Goal: Use online tool/utility: Utilize a website feature to perform a specific function

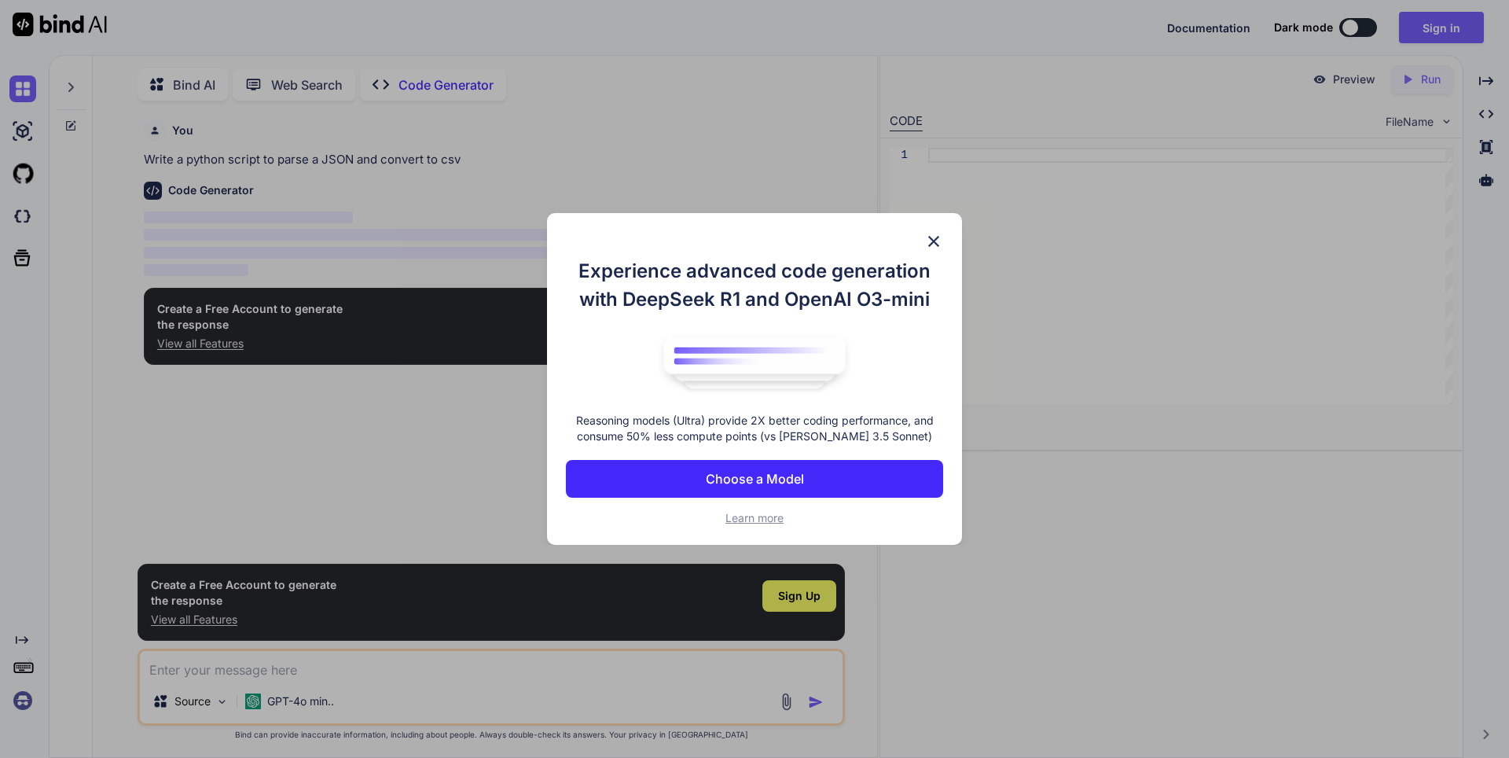
scroll to position [6, 0]
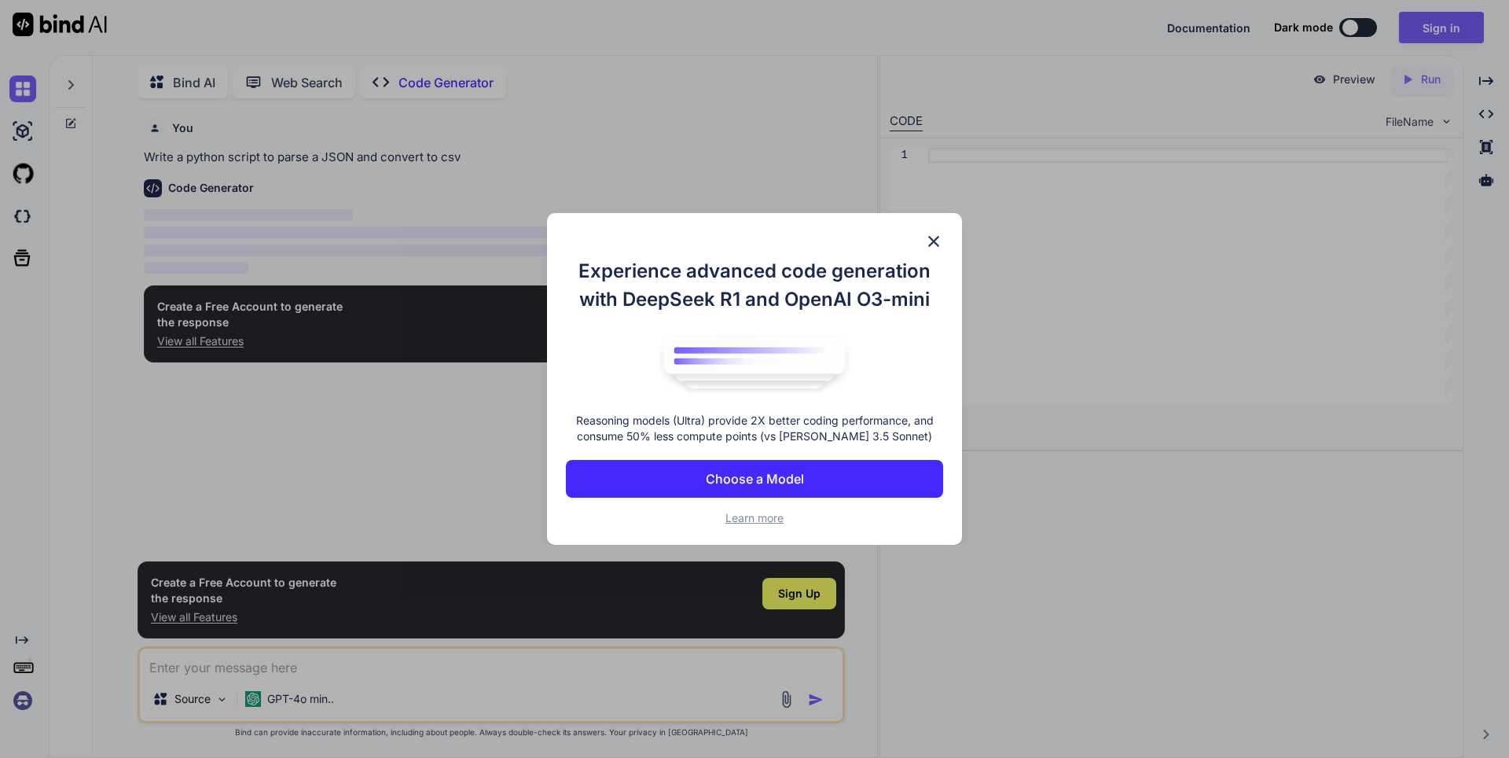
click at [927, 232] on img at bounding box center [933, 241] width 19 height 19
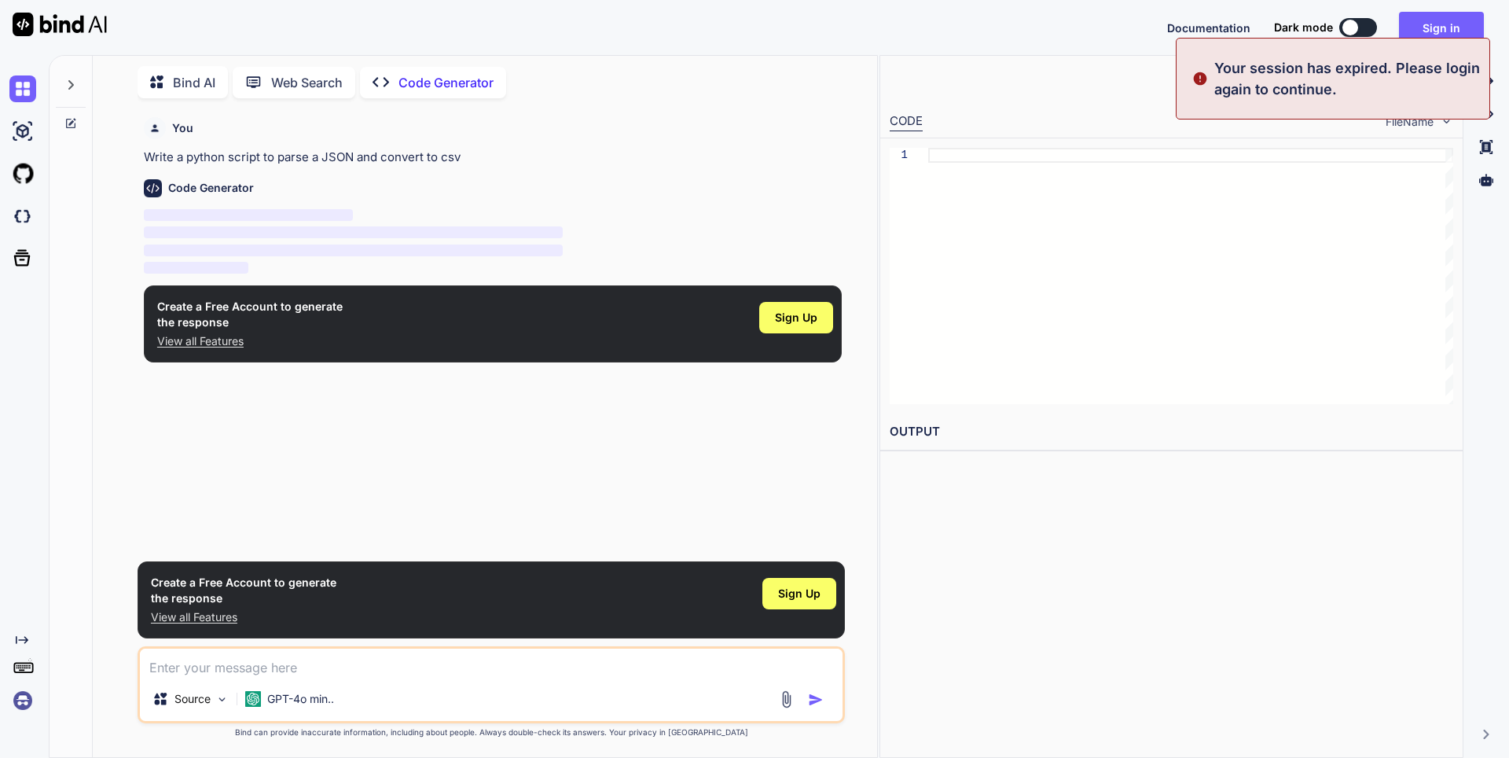
click at [455, 85] on p "Code Generator" at bounding box center [445, 82] width 95 height 19
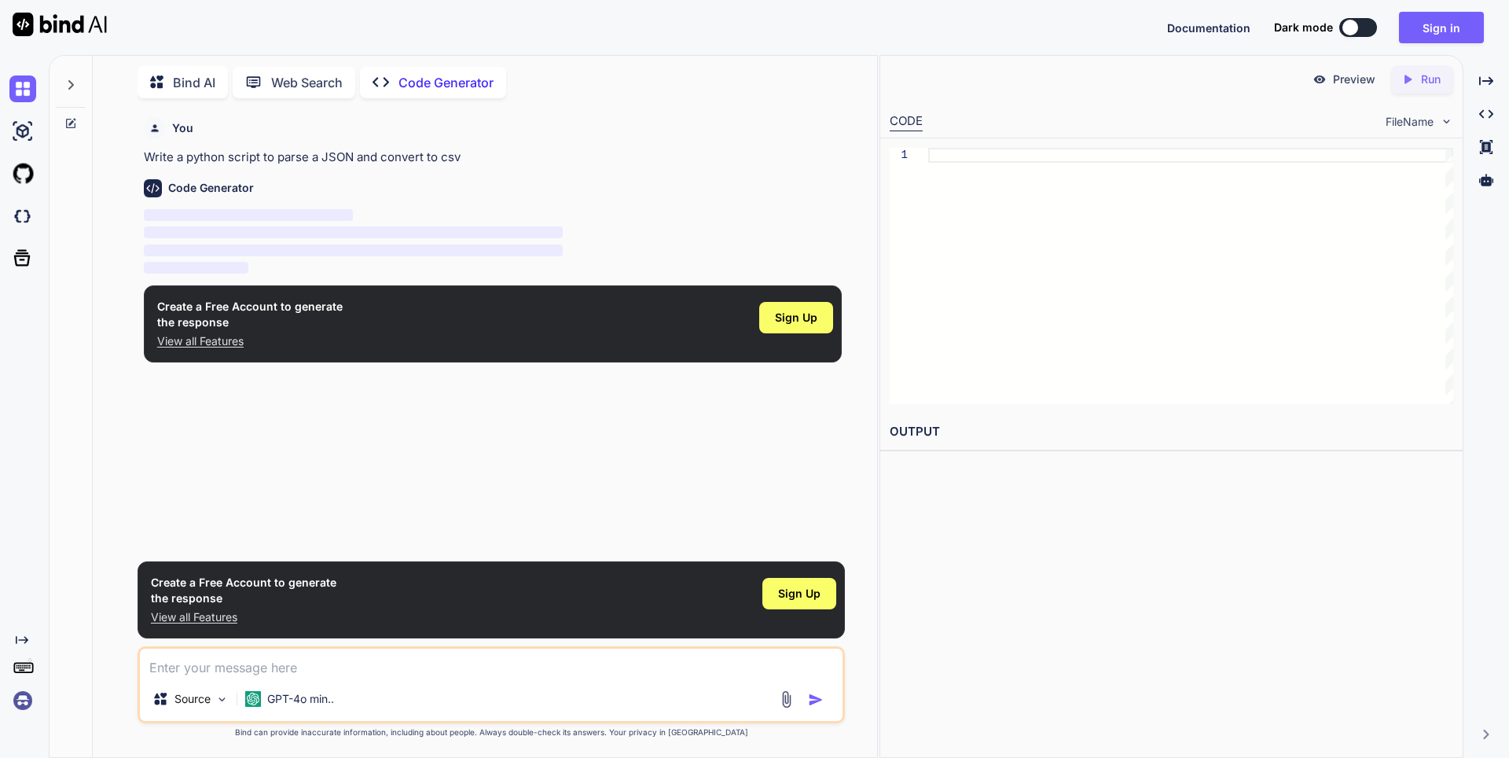
click at [1067, 192] on div at bounding box center [1190, 276] width 525 height 256
click at [215, 152] on p "Write a python script to parse a JSON and convert to csv" at bounding box center [493, 158] width 698 height 18
click at [411, 157] on p "Write a python script to parse a JSON and convert to csv" at bounding box center [493, 158] width 698 height 18
click at [441, 163] on p "Write a python script to parse a JSON and convert to csv" at bounding box center [493, 158] width 698 height 18
click at [472, 47] on div "Documentation Dark mode Sign in Created with Pixso." at bounding box center [754, 27] width 1509 height 55
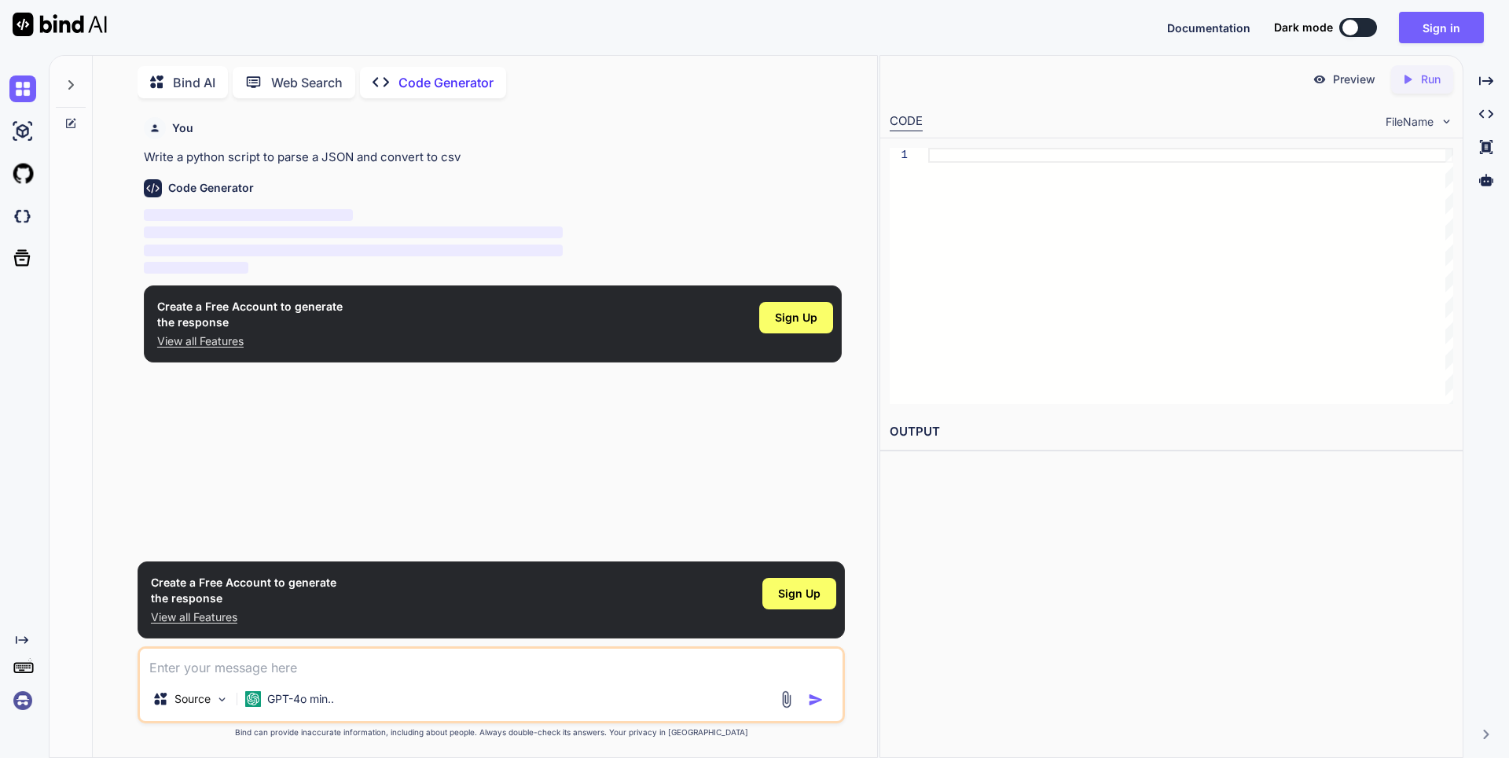
drag, startPoint x: 464, startPoint y: 68, endPoint x: 462, endPoint y: 76, distance: 9.0
click at [462, 71] on div "Created with Pixso. Code Generator" at bounding box center [433, 82] width 146 height 31
click at [442, 79] on p "Code Generator" at bounding box center [445, 82] width 95 height 19
type textarea "x"
click at [529, 93] on div "Bind AI Web Search Created with Pixso. Code Generator" at bounding box center [467, 82] width 658 height 32
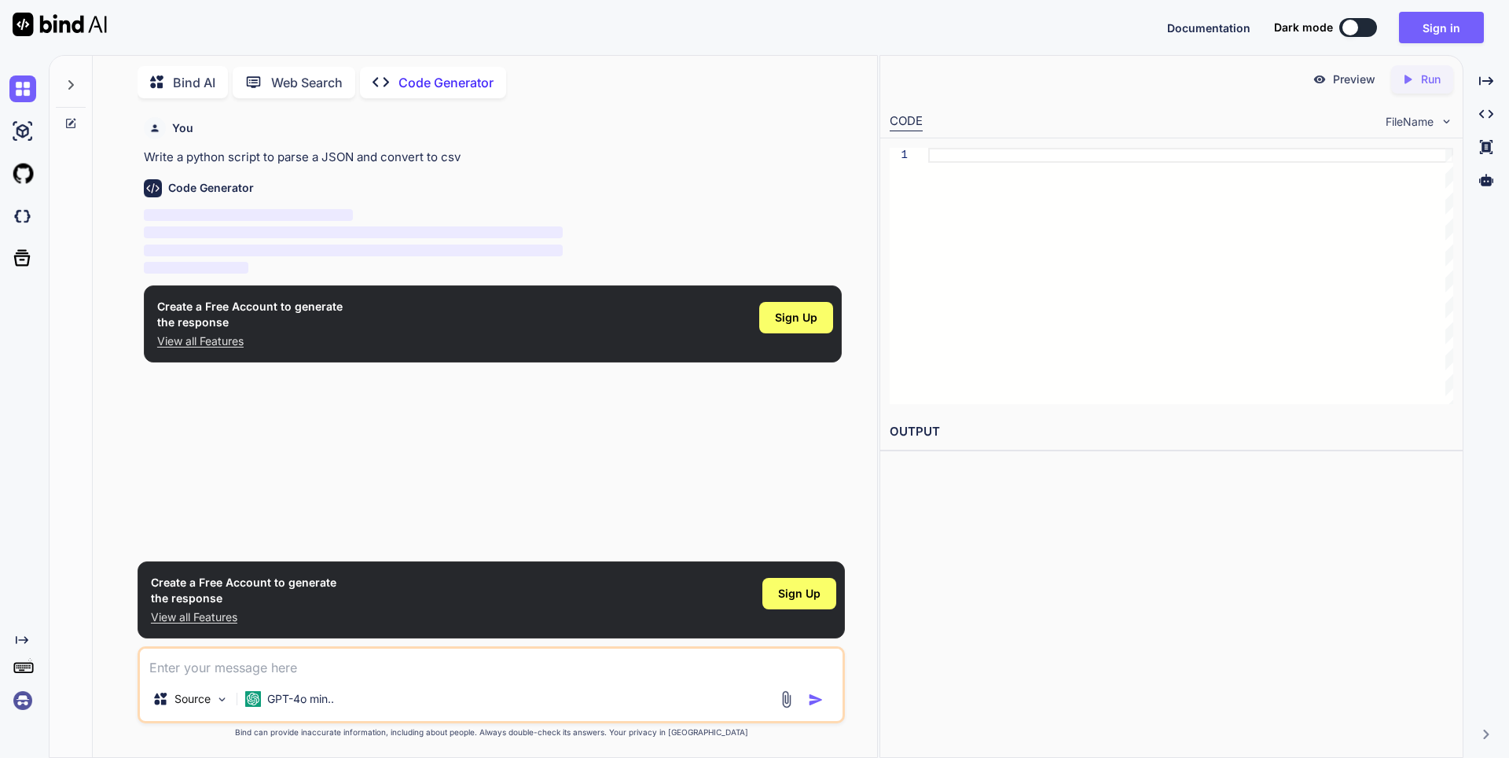
click at [254, 669] on textarea at bounding box center [491, 662] width 703 height 28
type textarea "v"
type textarea "x"
type textarea "vc"
type textarea "x"
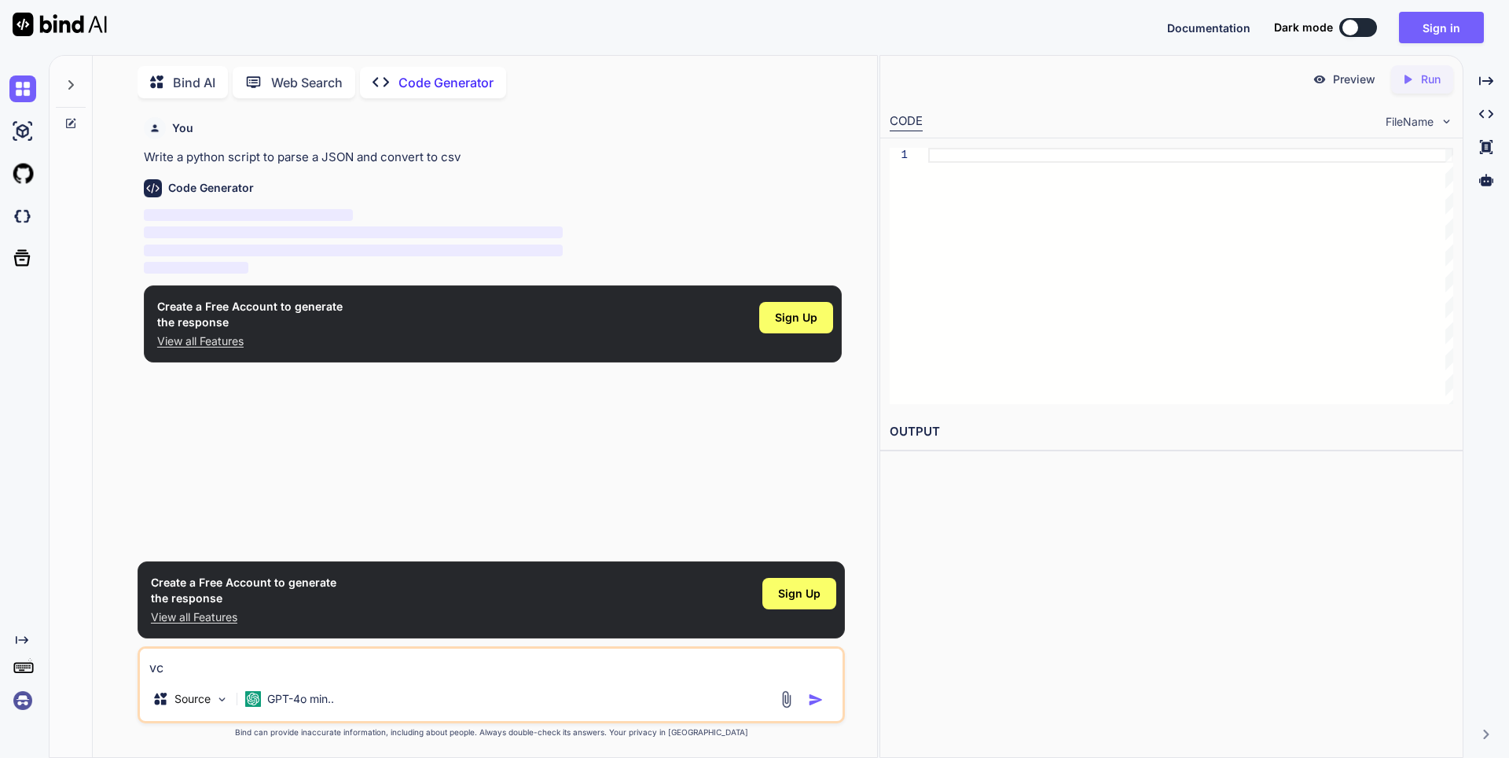
type textarea "vc"
type textarea "x"
type textarea "vc c"
type textarea "x"
type textarea "vc co"
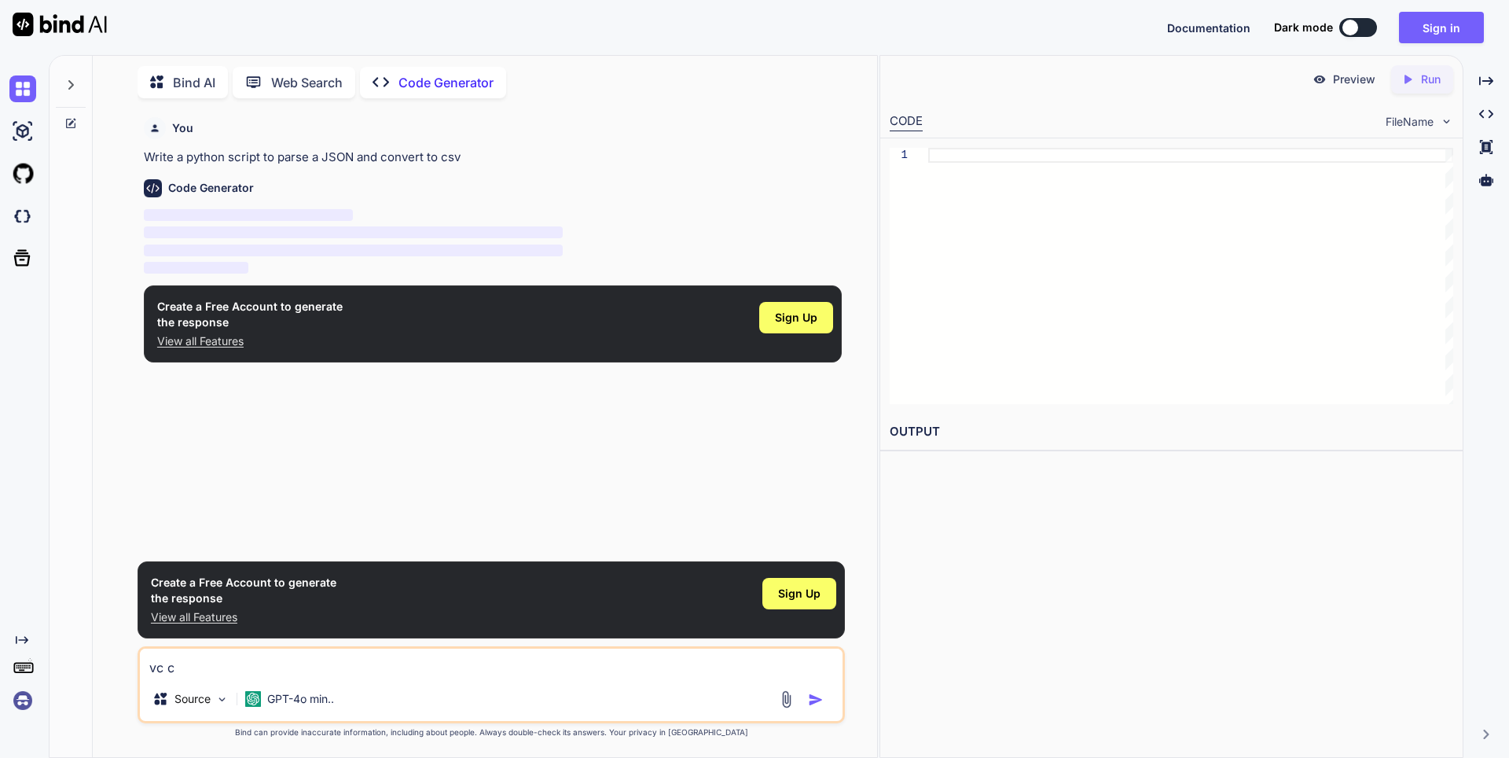
type textarea "x"
type textarea "vc cod"
type textarea "x"
type textarea "vc code"
type textarea "x"
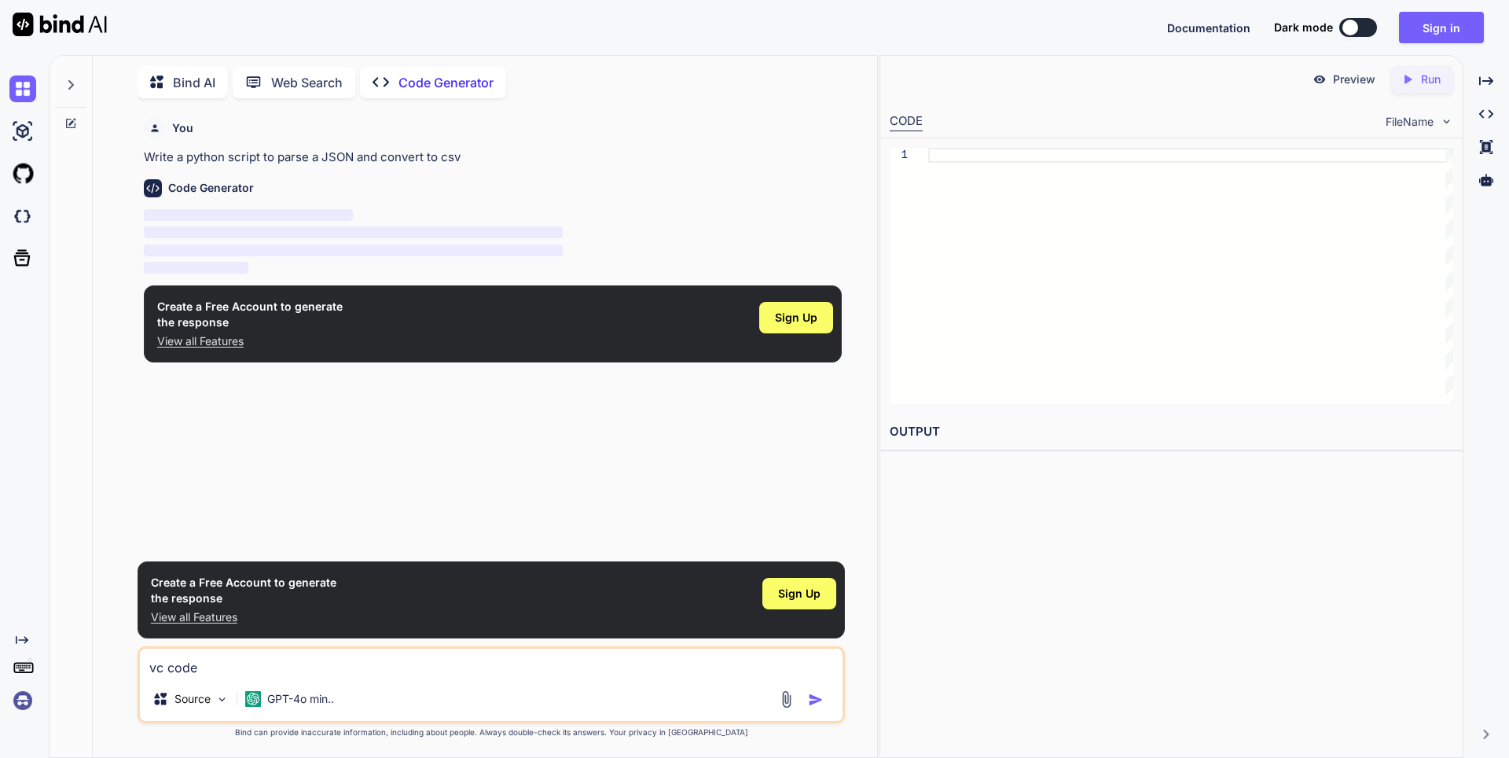
type textarea "vc code"
type textarea "x"
type textarea "vc code u"
type textarea "x"
type textarea "vc code uc"
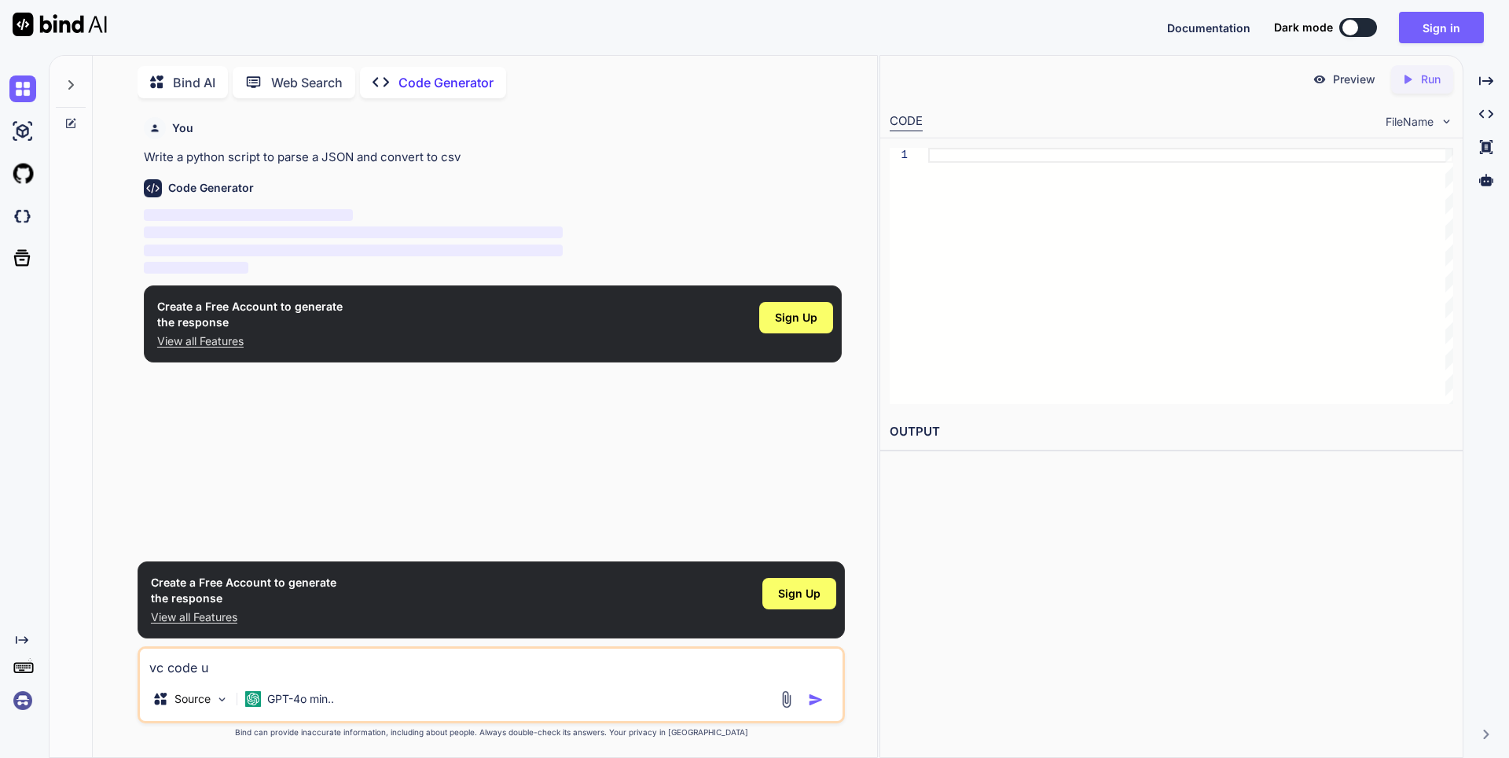
type textarea "x"
type textarea "vc code uch"
type textarea "x"
type textarea "vc code uchu"
type textarea "x"
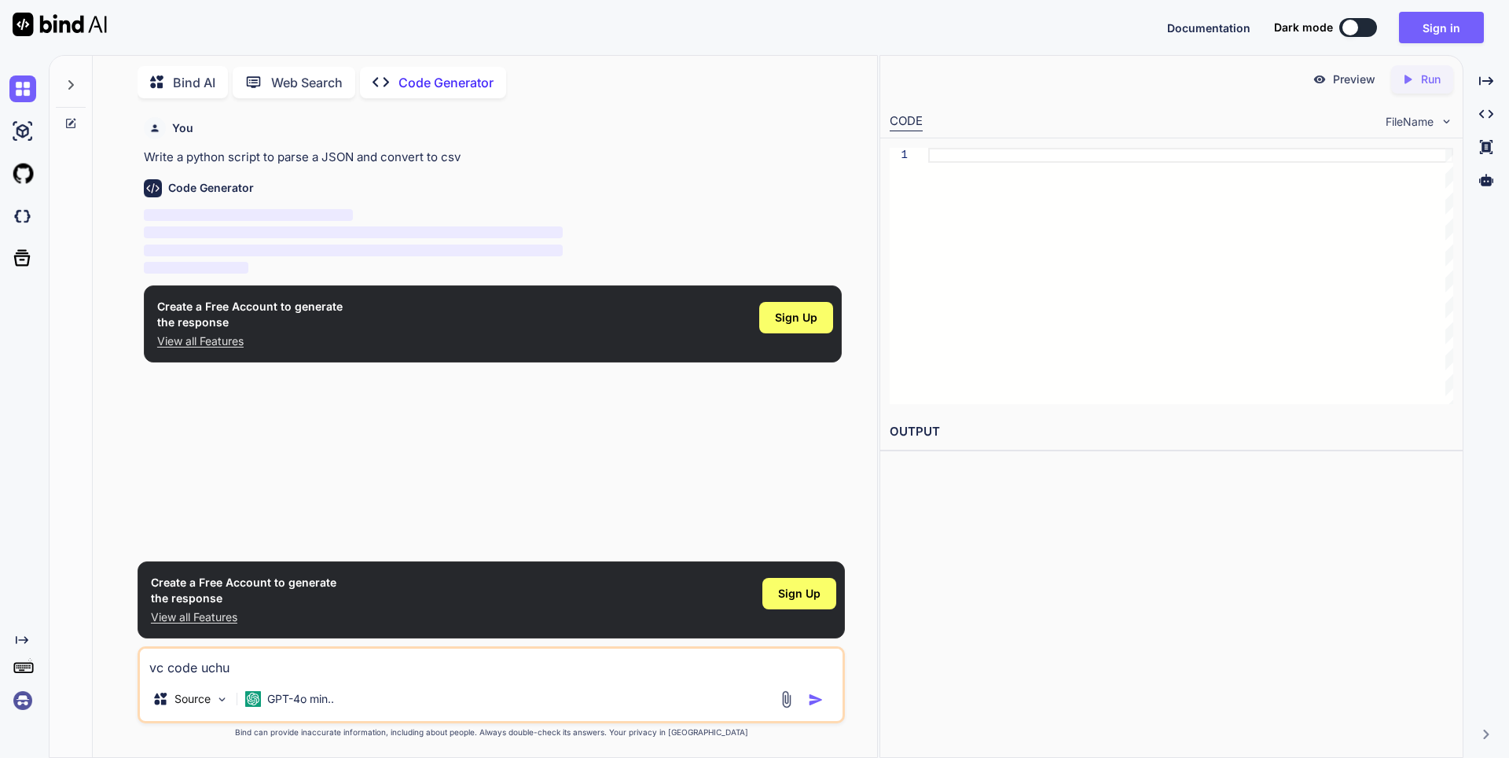
type textarea "vc code uchun"
type textarea "x"
type textarea "vc code uchun"
type textarea "x"
type textarea "vc code uchun c"
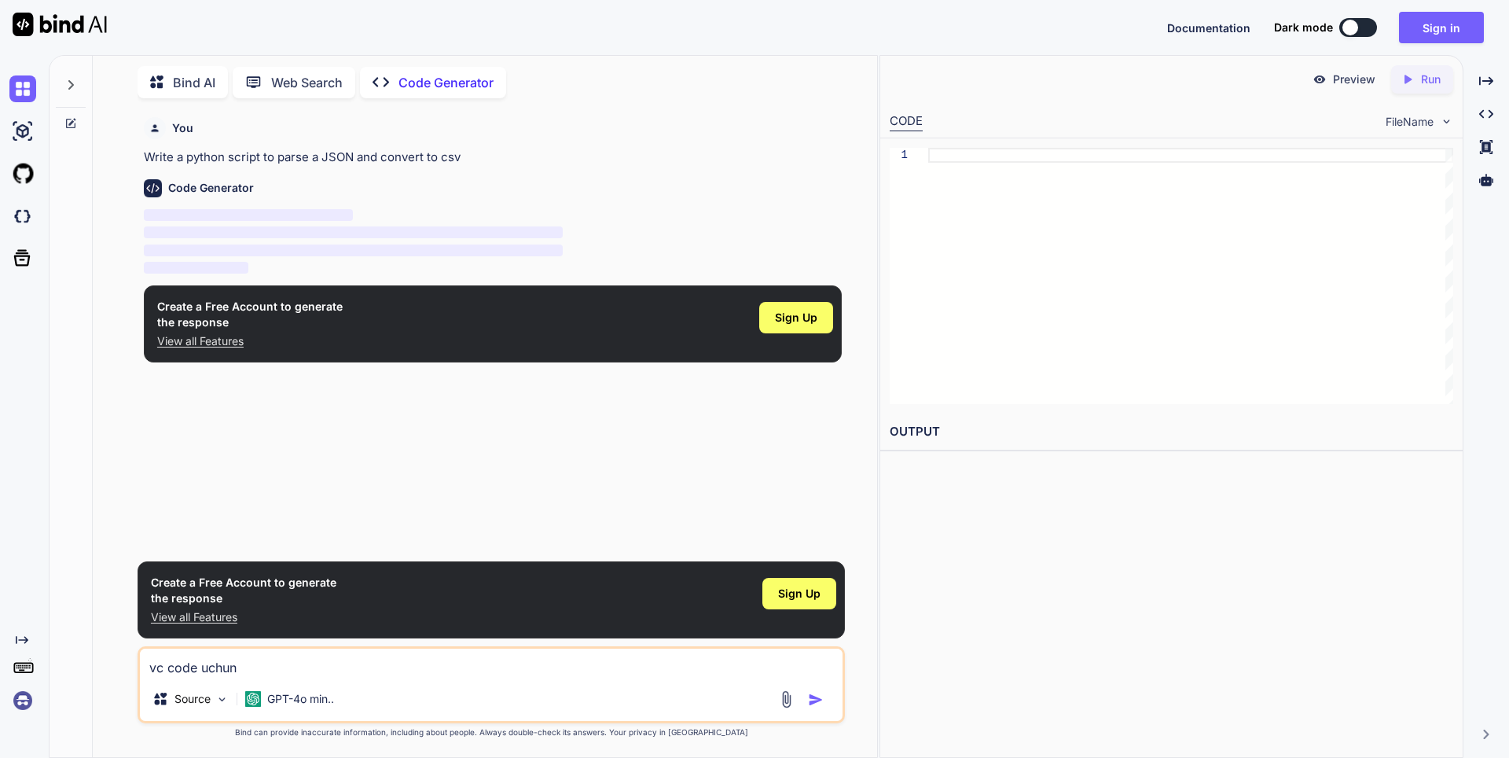
type textarea "x"
type textarea "vc code uchun"
type textarea "x"
type textarea "vc code uchun k"
type textarea "x"
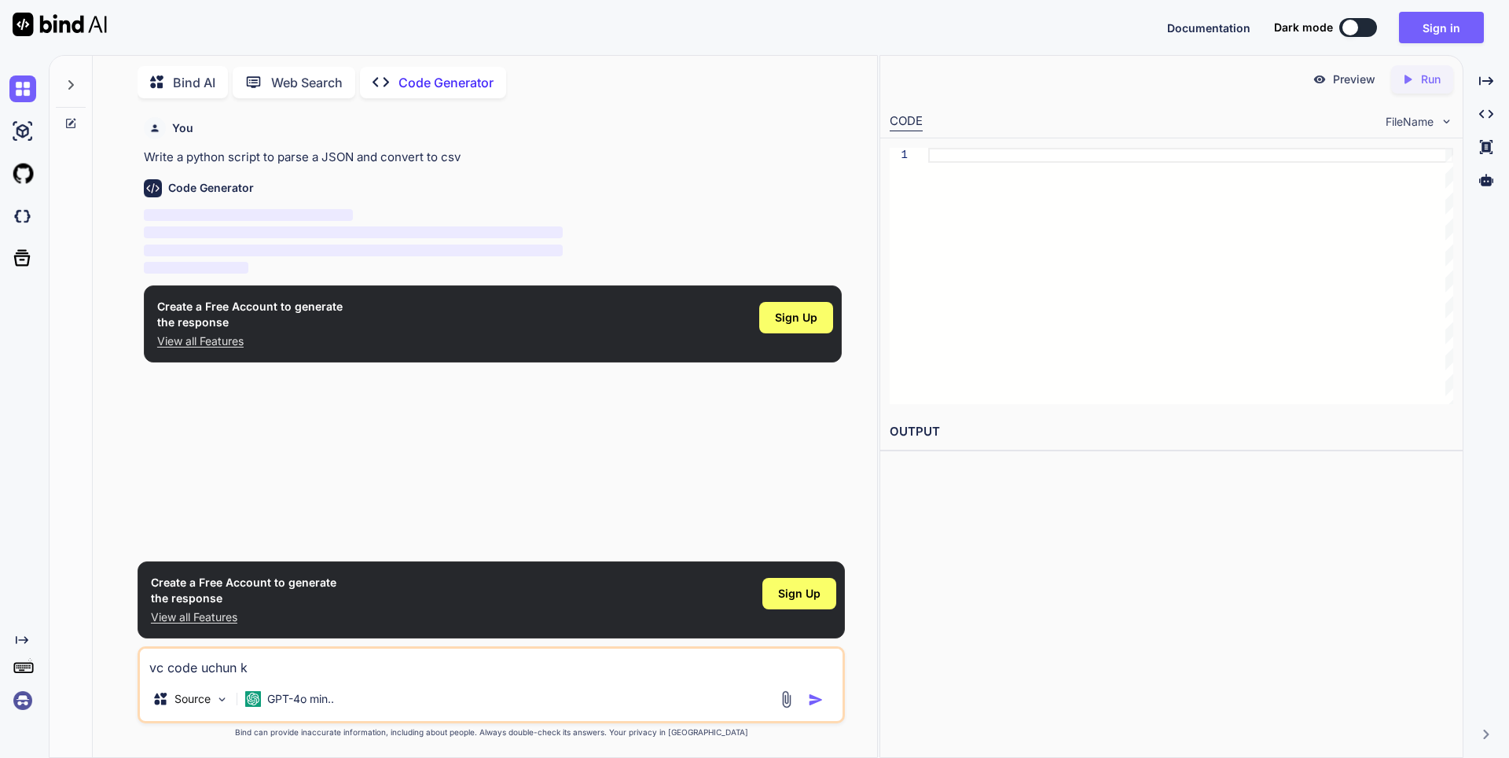
type textarea "vc code uchun ko"
type textarea "x"
type textarea "vc code uchun kod"
type textarea "x"
type textarea "vc code uchun kod"
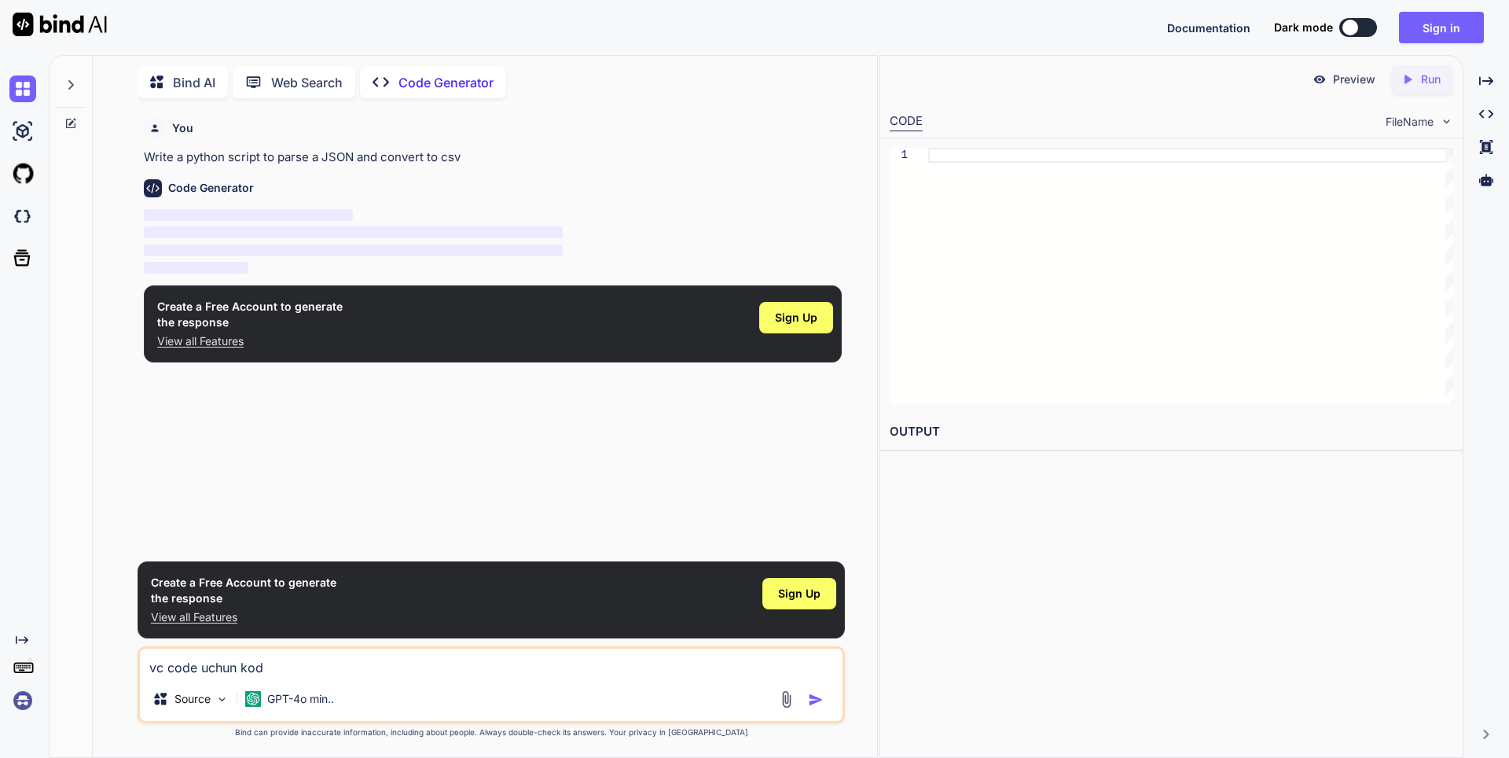
type textarea "x"
type textarea "vc code uchun kod y"
type textarea "x"
type textarea "vc code uchun kod yo"
type textarea "x"
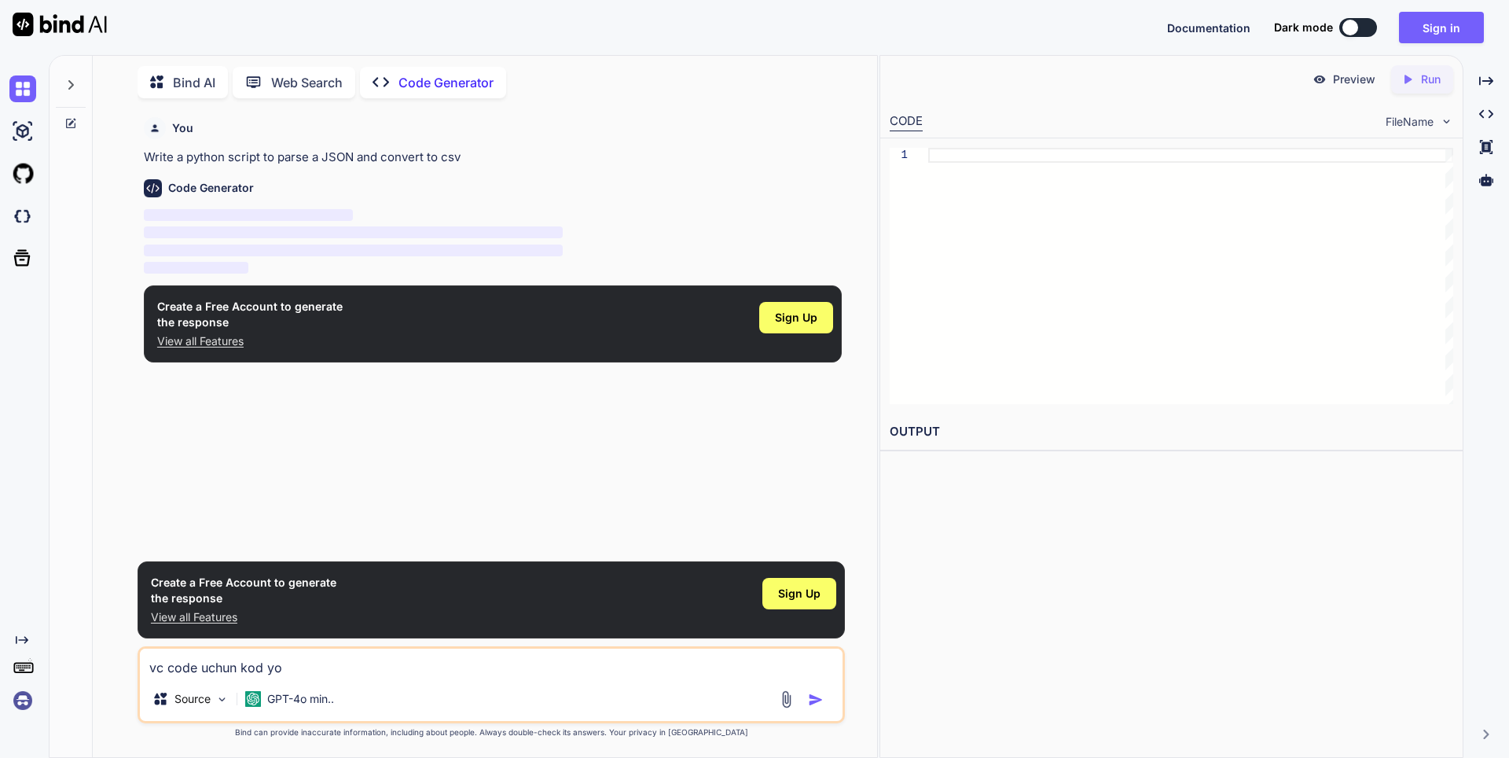
type textarea "vc code uchun kod yoz"
type textarea "x"
type textarea "vc code uchun kod yozi"
type textarea "x"
type textarea "vc code uchun kod yozib"
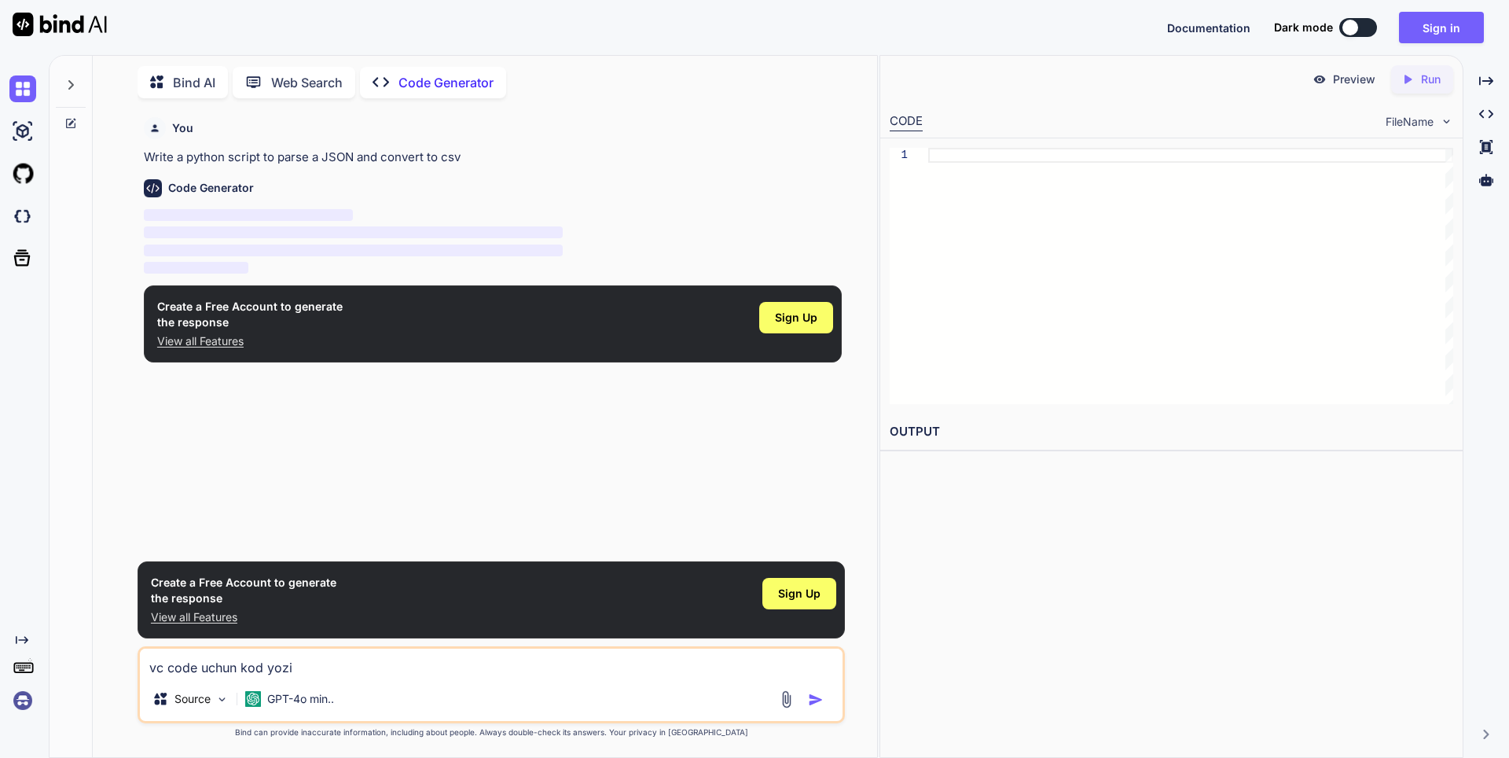
type textarea "x"
type textarea "vc code uchun kod yozib"
type textarea "x"
type textarea "vc code uchun kod yozib b"
type textarea "x"
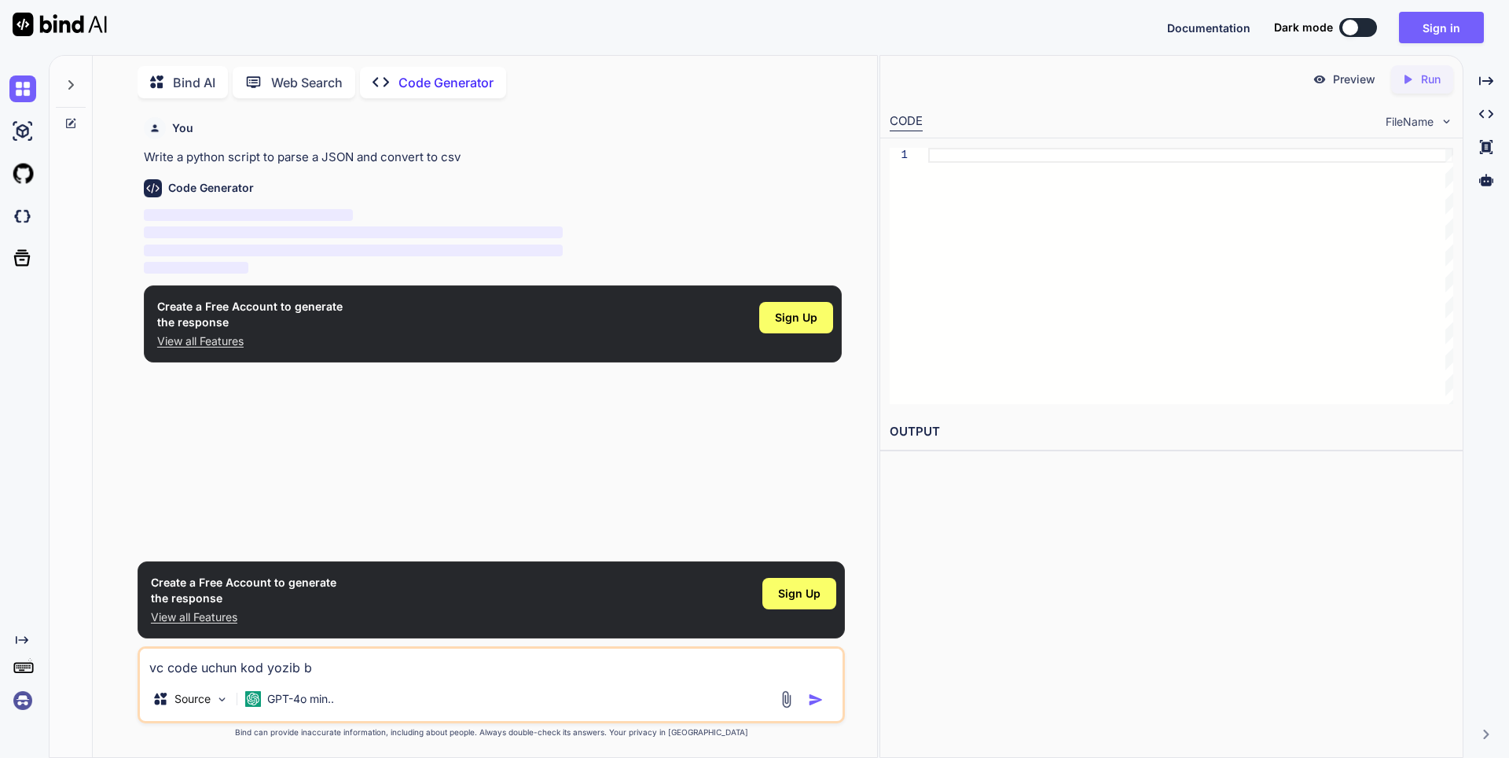
type textarea "vc code uchun kod yozib be"
type textarea "x"
type textarea "vc code uchun kod yozib ber"
type textarea "x"
type textarea "vc code uchun kod yozib ber"
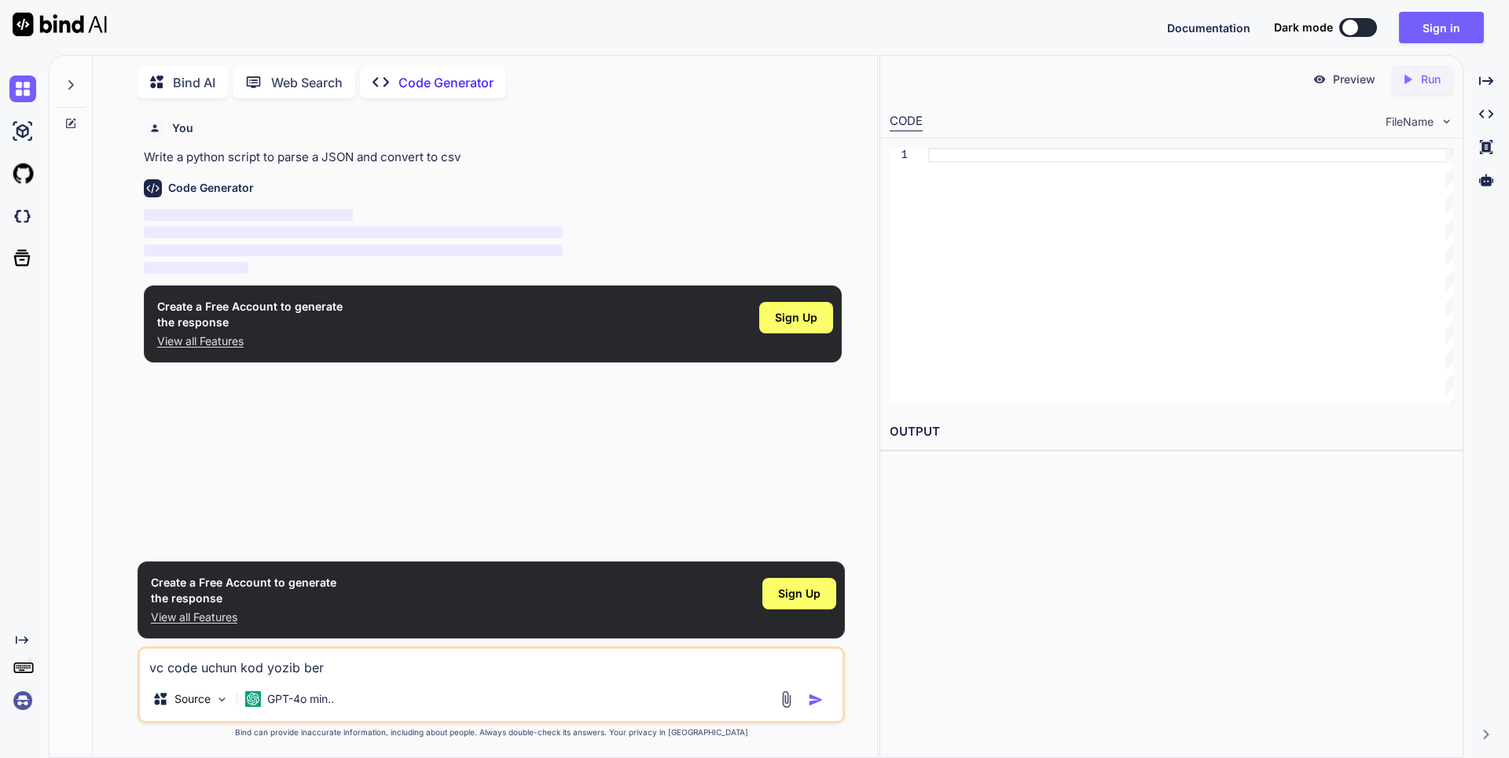
click at [807, 697] on div at bounding box center [803, 699] width 53 height 18
click at [817, 698] on img "button" at bounding box center [816, 700] width 16 height 16
click at [810, 690] on div at bounding box center [803, 699] width 53 height 18
click at [808, 699] on img "button" at bounding box center [816, 700] width 16 height 16
click at [806, 701] on div at bounding box center [803, 699] width 53 height 18
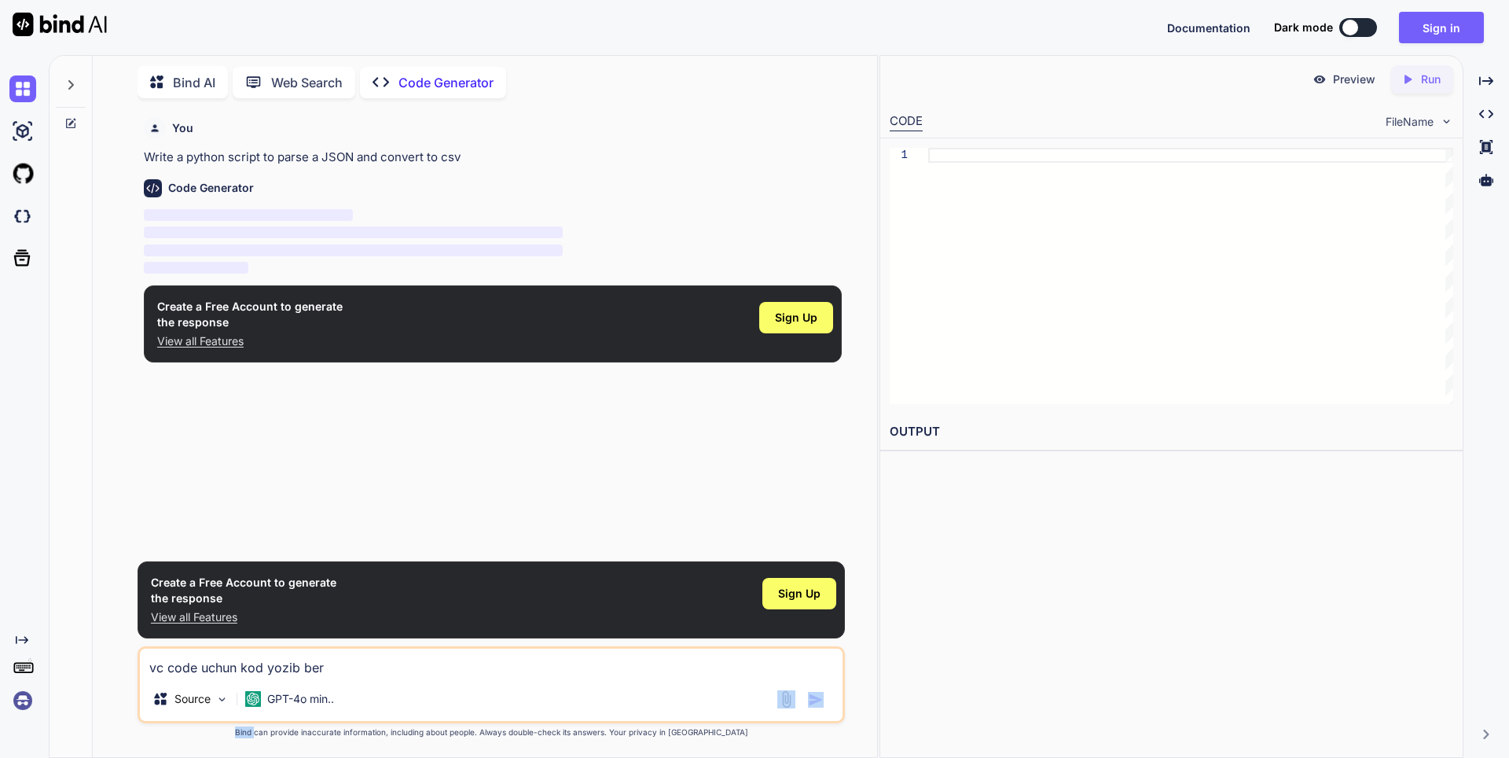
click at [817, 699] on img "button" at bounding box center [816, 700] width 16 height 16
click at [817, 670] on textarea "vc code uchun kod yozib ber" at bounding box center [491, 662] width 703 height 28
click at [810, 693] on img "button" at bounding box center [816, 700] width 16 height 16
click at [225, 693] on img at bounding box center [221, 698] width 13 height 13
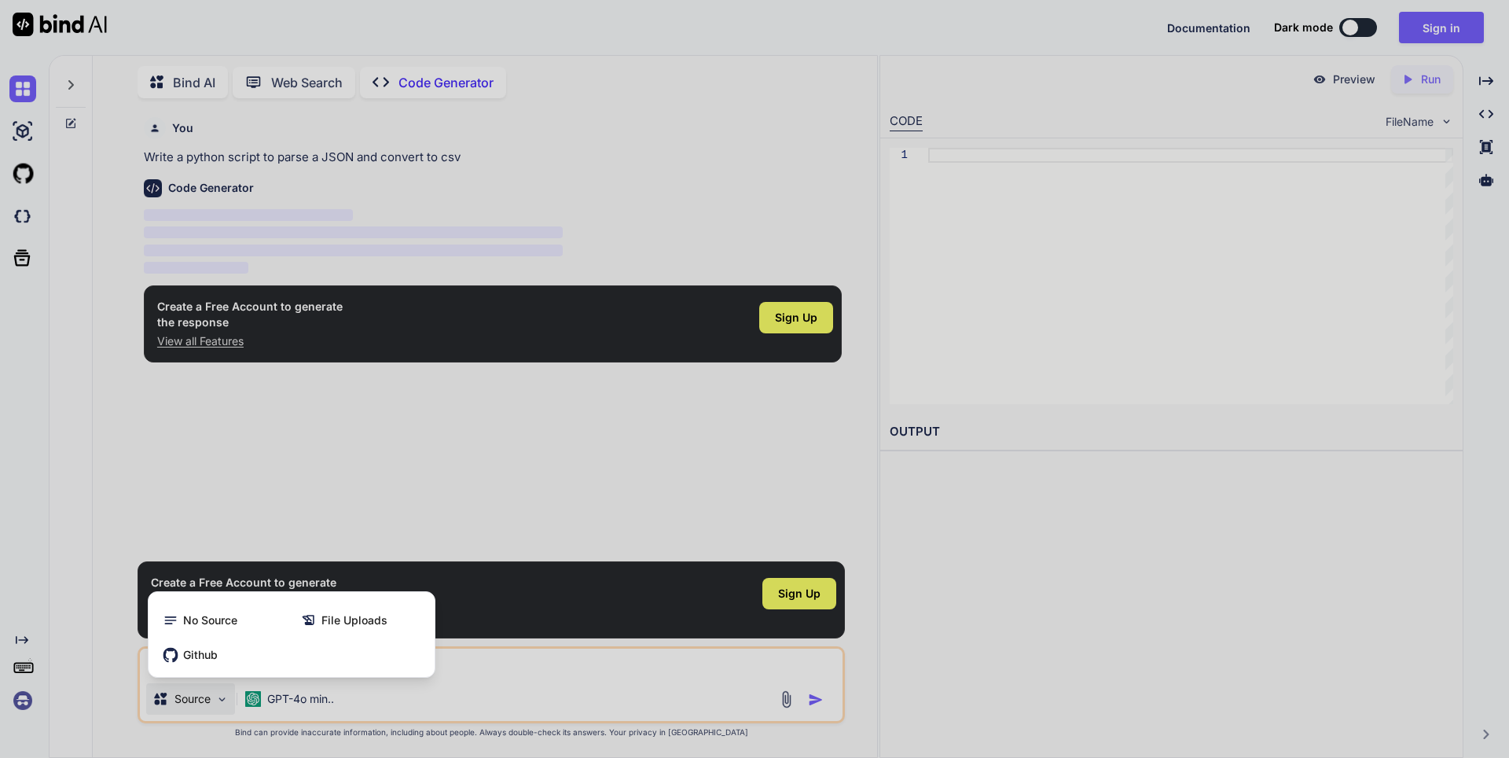
click at [226, 696] on div at bounding box center [754, 379] width 1509 height 758
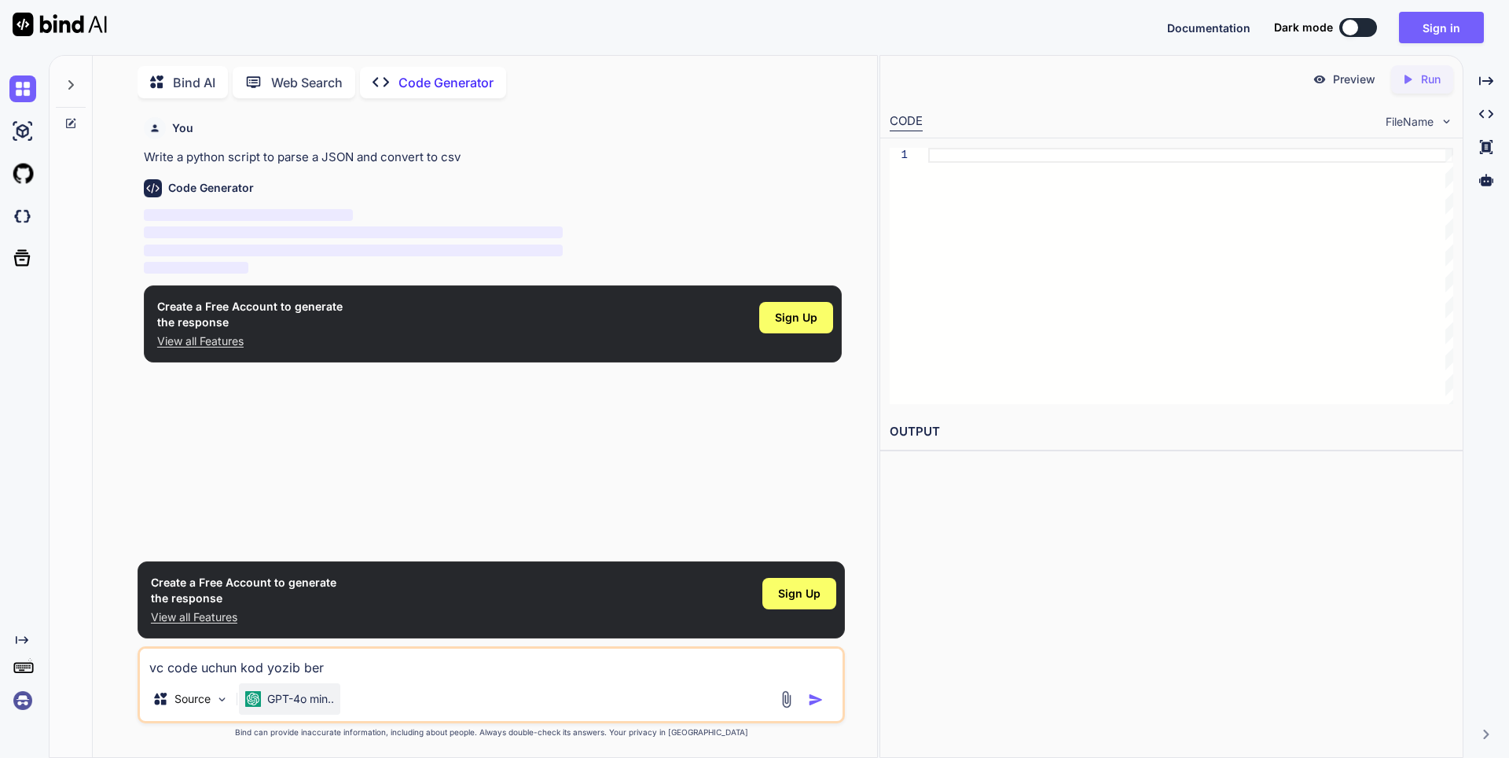
click at [292, 698] on p "GPT-4o min.." at bounding box center [300, 699] width 67 height 16
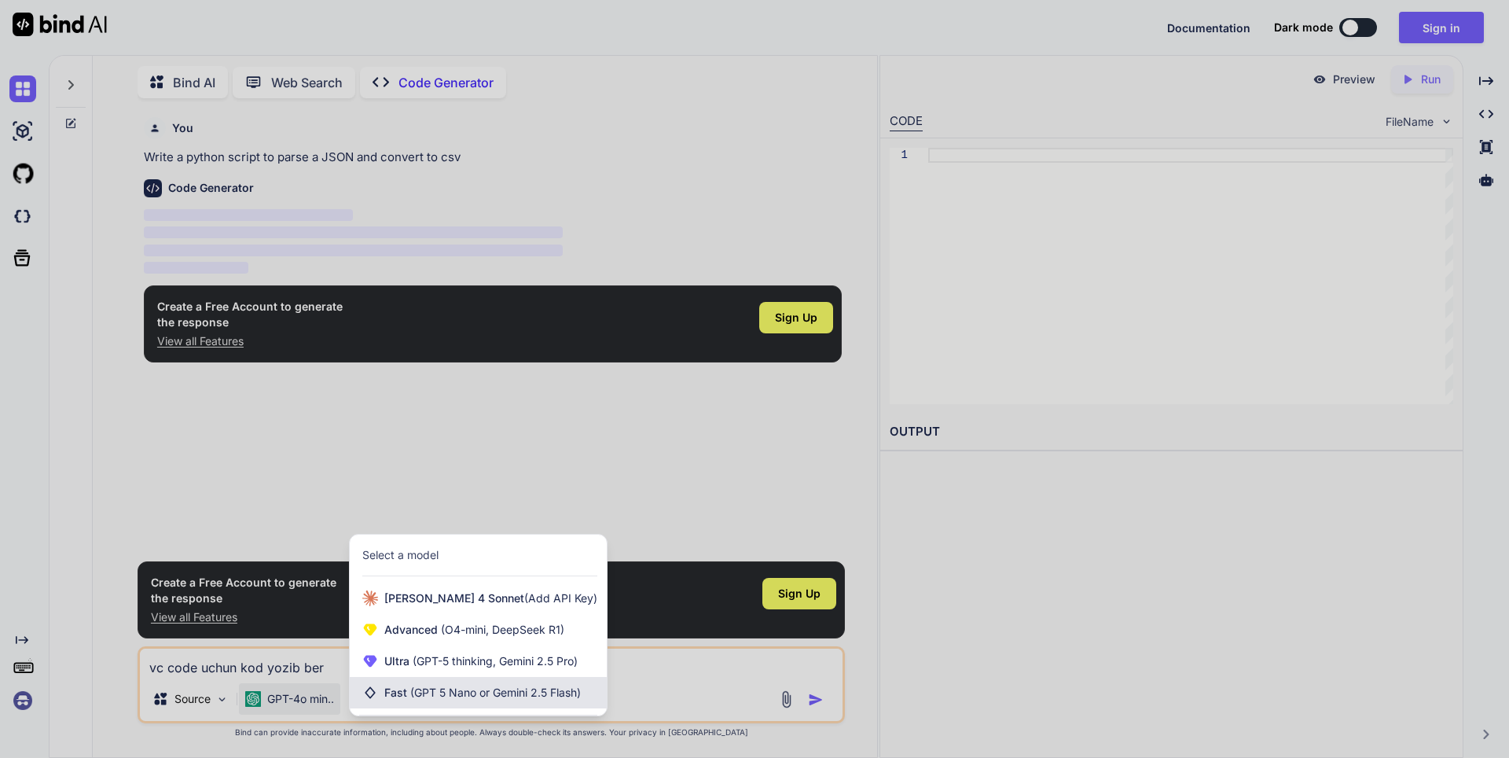
click at [555, 695] on span "(GPT 5 Nano or Gemini 2.5 Flash)" at bounding box center [495, 691] width 171 height 13
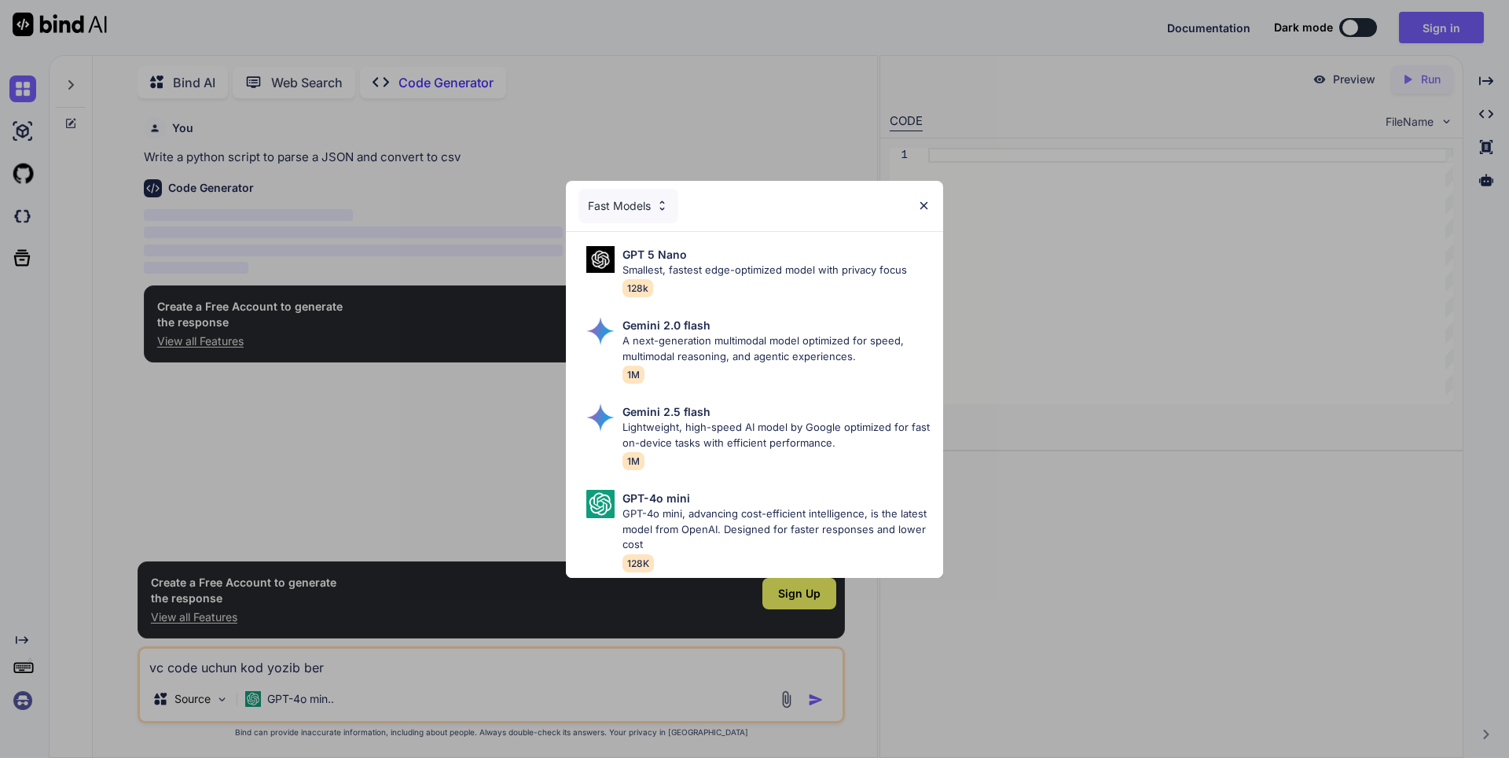
click at [724, 506] on p "GPT-4o mini, advancing cost-efficient intelligence, is the latest model from Op…" at bounding box center [776, 529] width 308 height 46
type textarea "x"
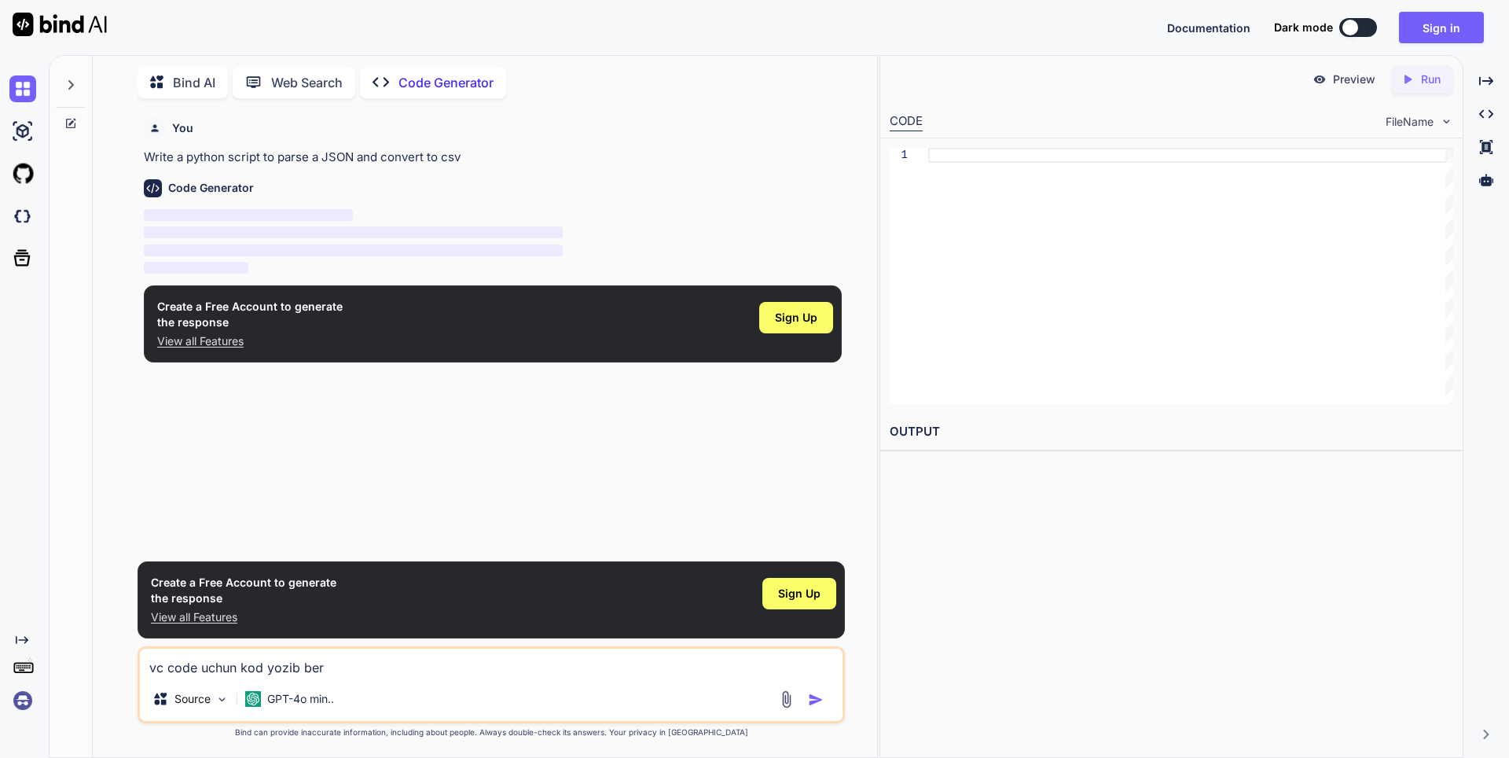
click at [809, 699] on img "button" at bounding box center [816, 700] width 16 height 16
click at [817, 696] on img "button" at bounding box center [816, 700] width 16 height 16
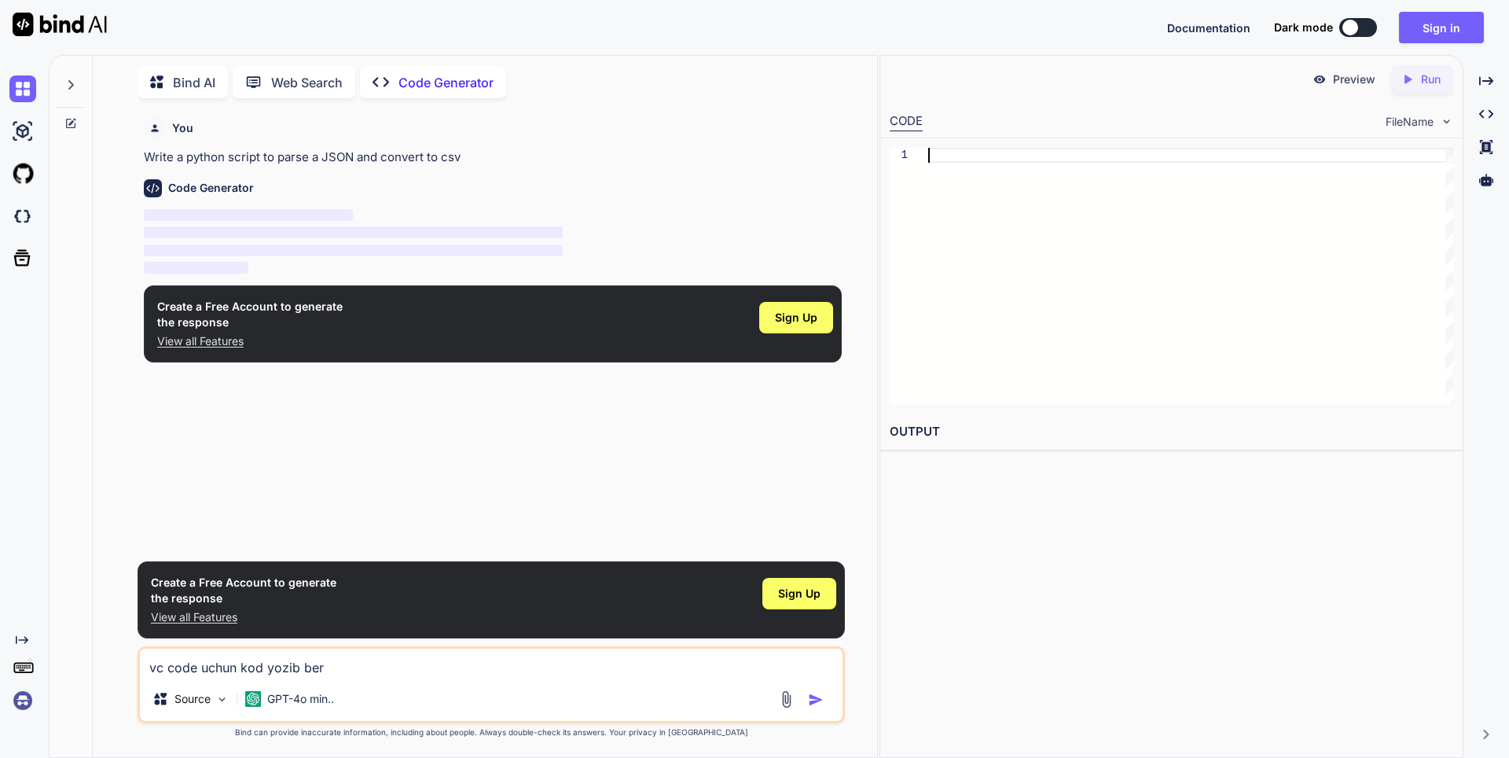
click at [938, 403] on div at bounding box center [1190, 276] width 525 height 256
click at [1350, 90] on div "Preview" at bounding box center [1344, 79] width 88 height 28
